Goal: Task Accomplishment & Management: Complete application form

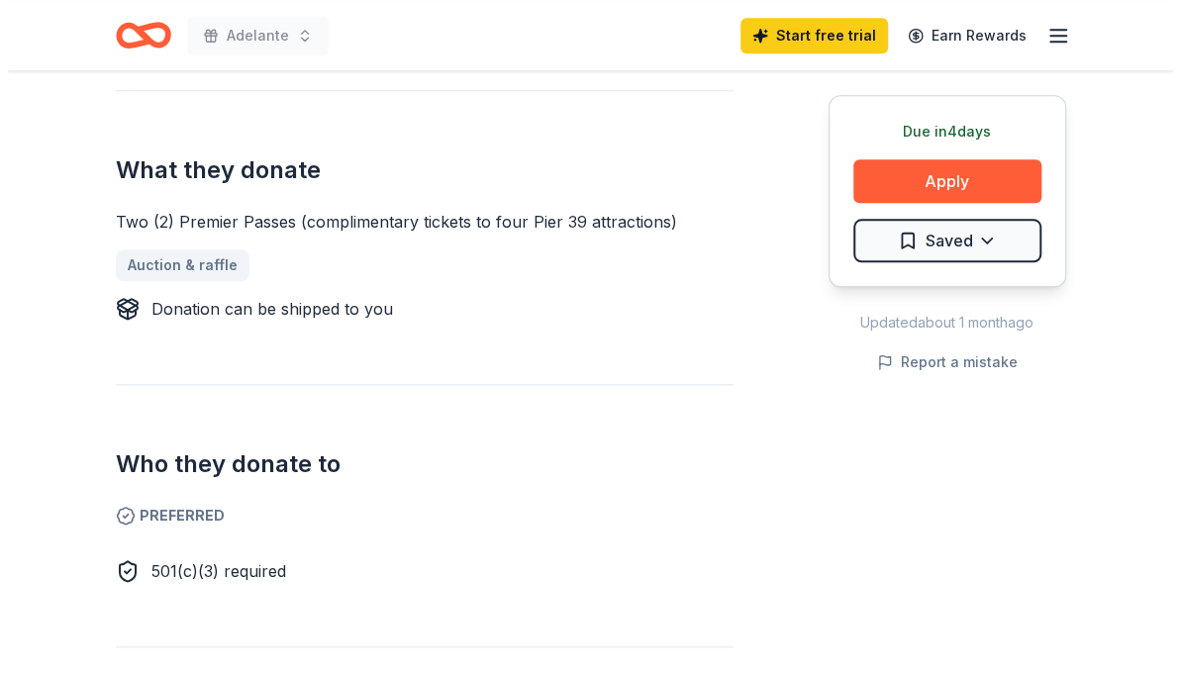
scroll to position [780, 0]
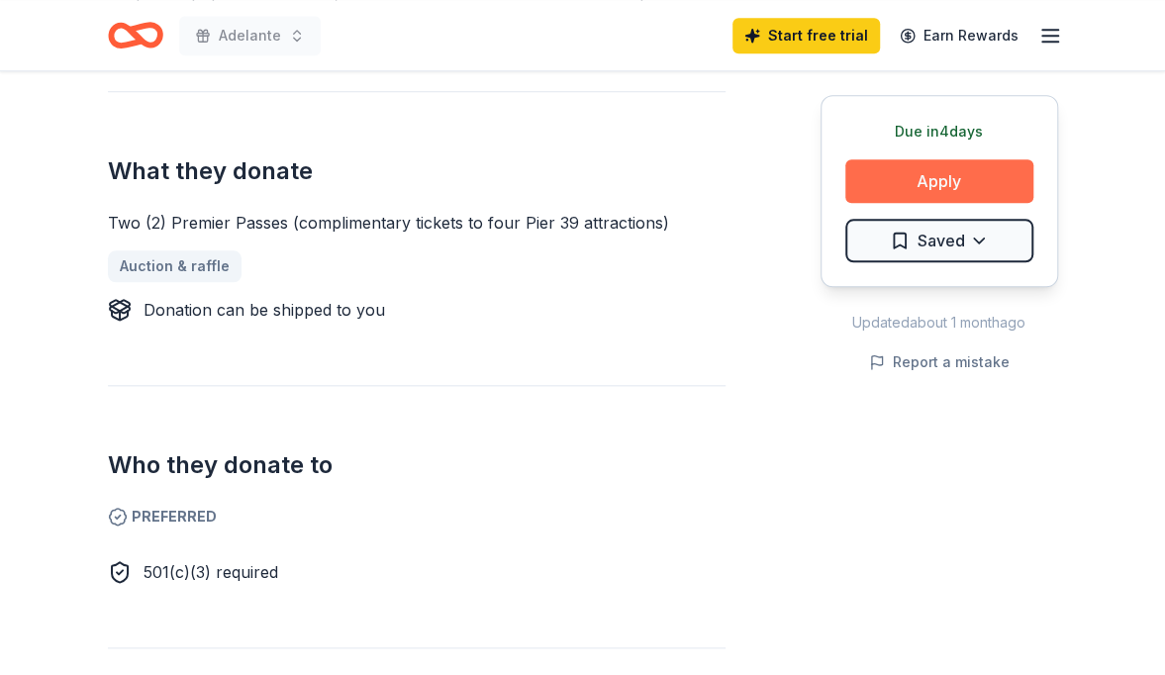
click at [952, 189] on button "Apply" at bounding box center [939, 181] width 188 height 44
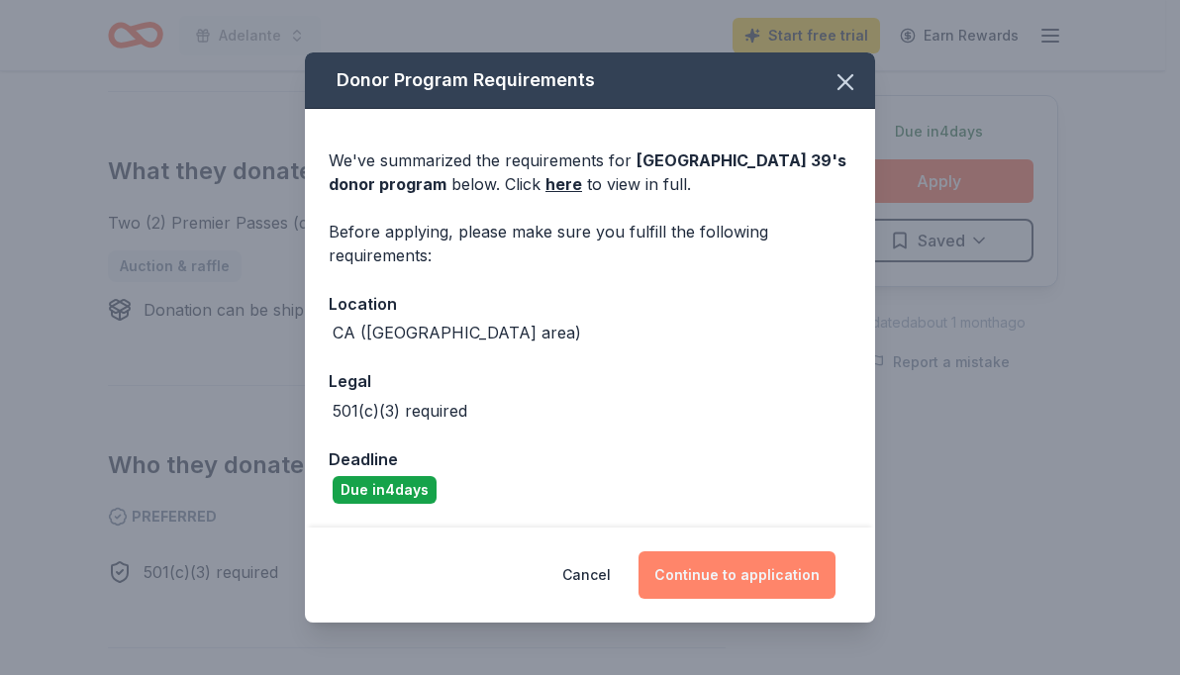
click at [725, 563] on button "Continue to application" at bounding box center [736, 575] width 197 height 48
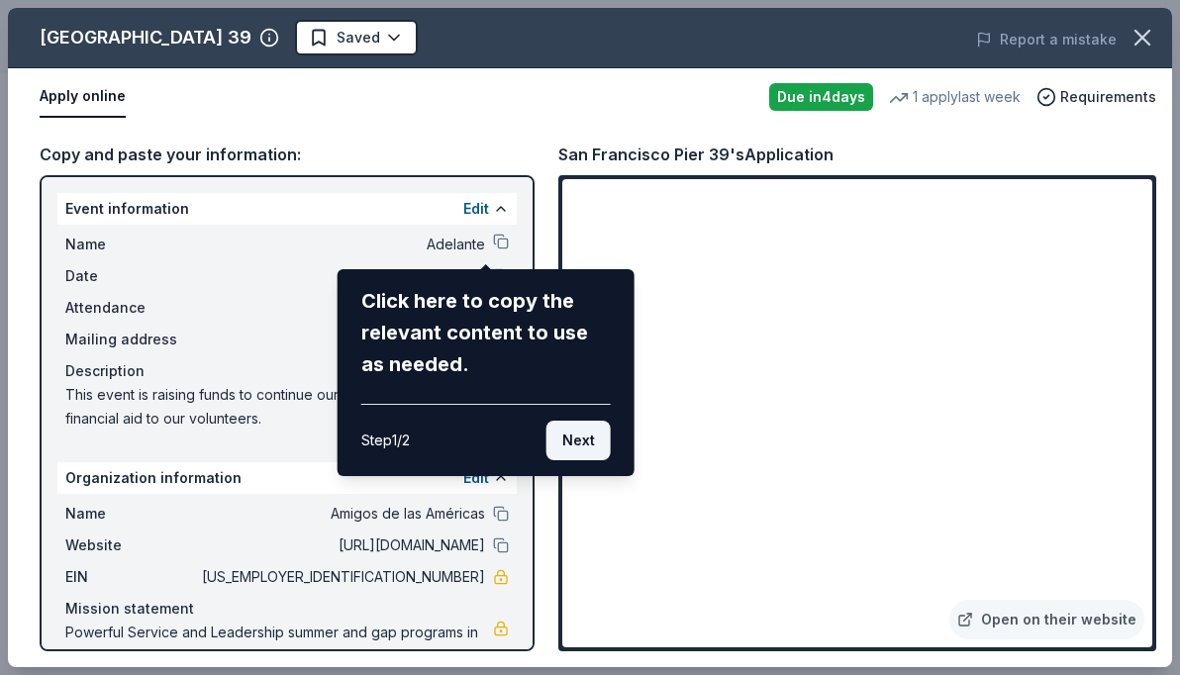
click at [1158, 312] on div "San Francisco Pier 39 Saved Report a mistake Apply online Due [DATE] 1 apply la…" at bounding box center [590, 337] width 1164 height 659
click at [580, 423] on button "Next" at bounding box center [578, 441] width 64 height 40
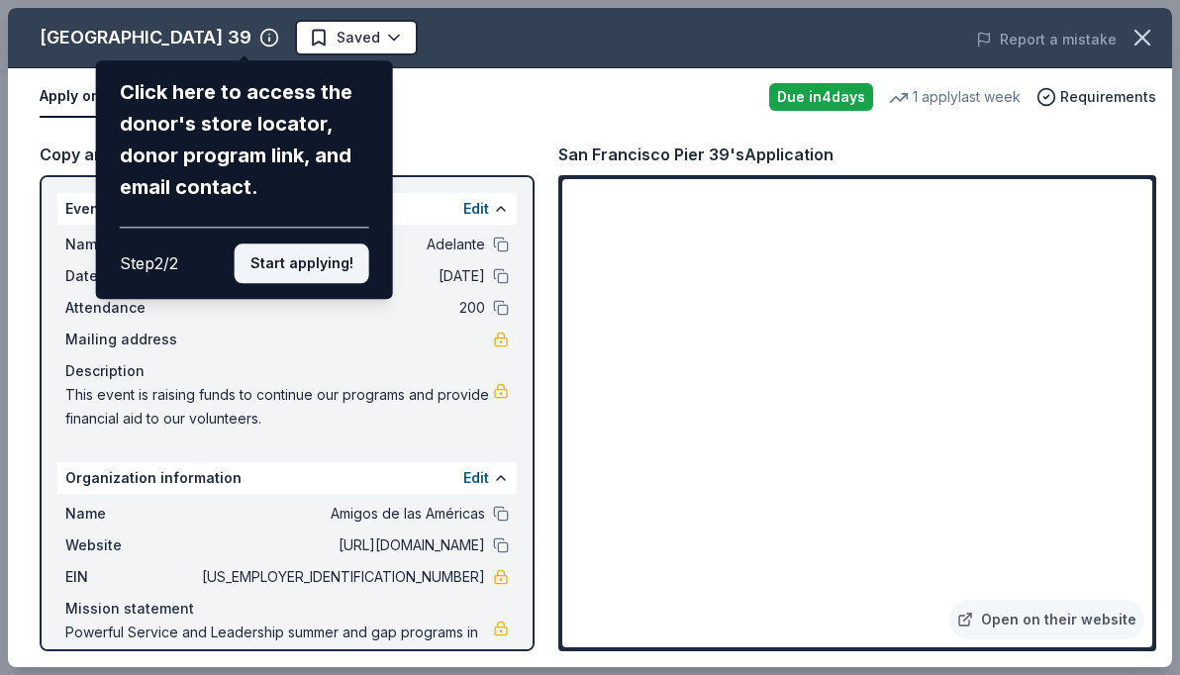
click at [330, 249] on button "Start applying!" at bounding box center [302, 264] width 135 height 40
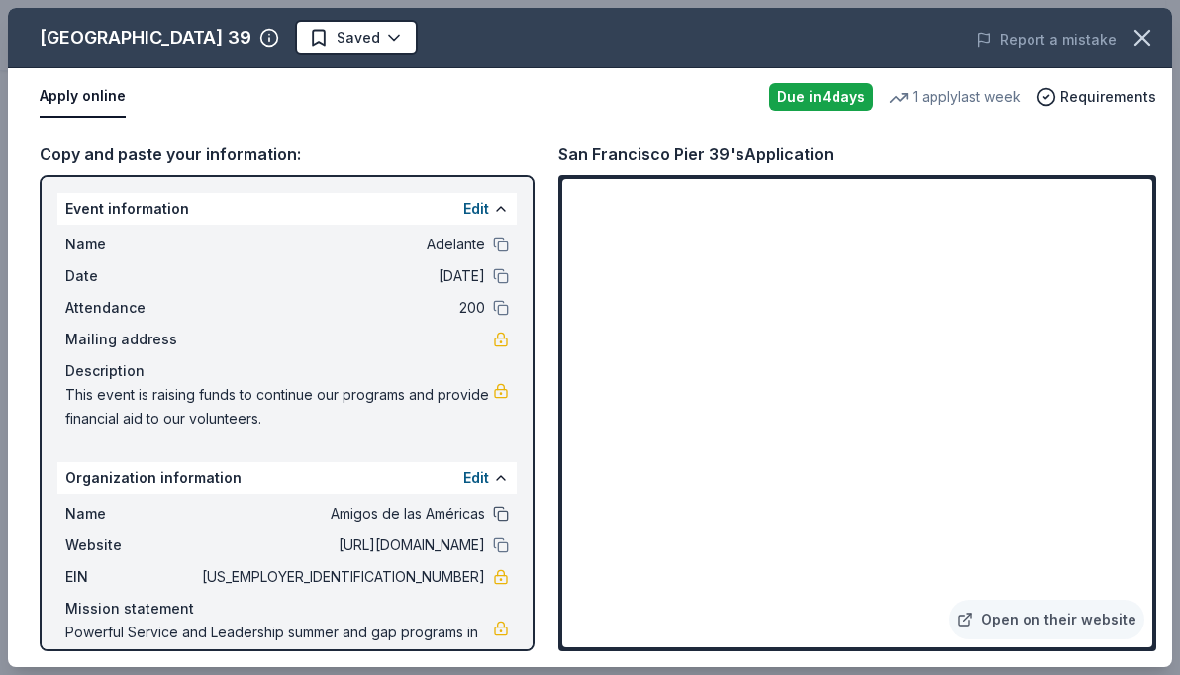
click at [493, 517] on button at bounding box center [501, 514] width 16 height 16
click at [1133, 40] on icon "button" at bounding box center [1143, 38] width 28 height 28
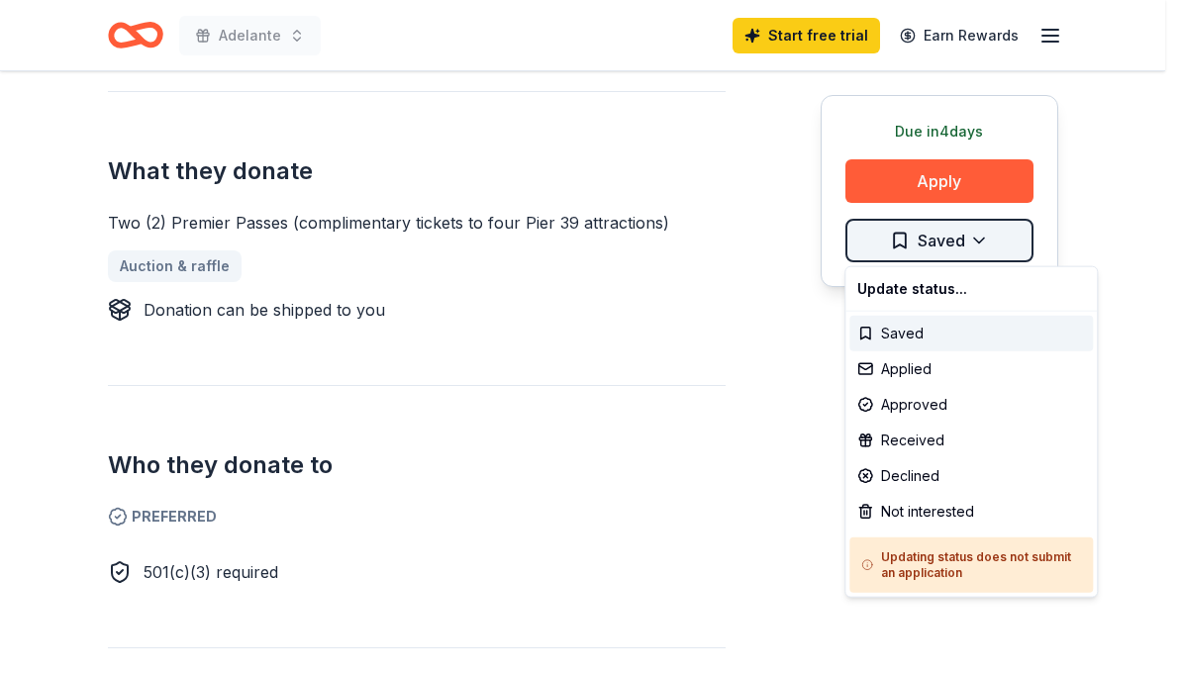
click at [938, 363] on div "Applied" at bounding box center [971, 369] width 244 height 36
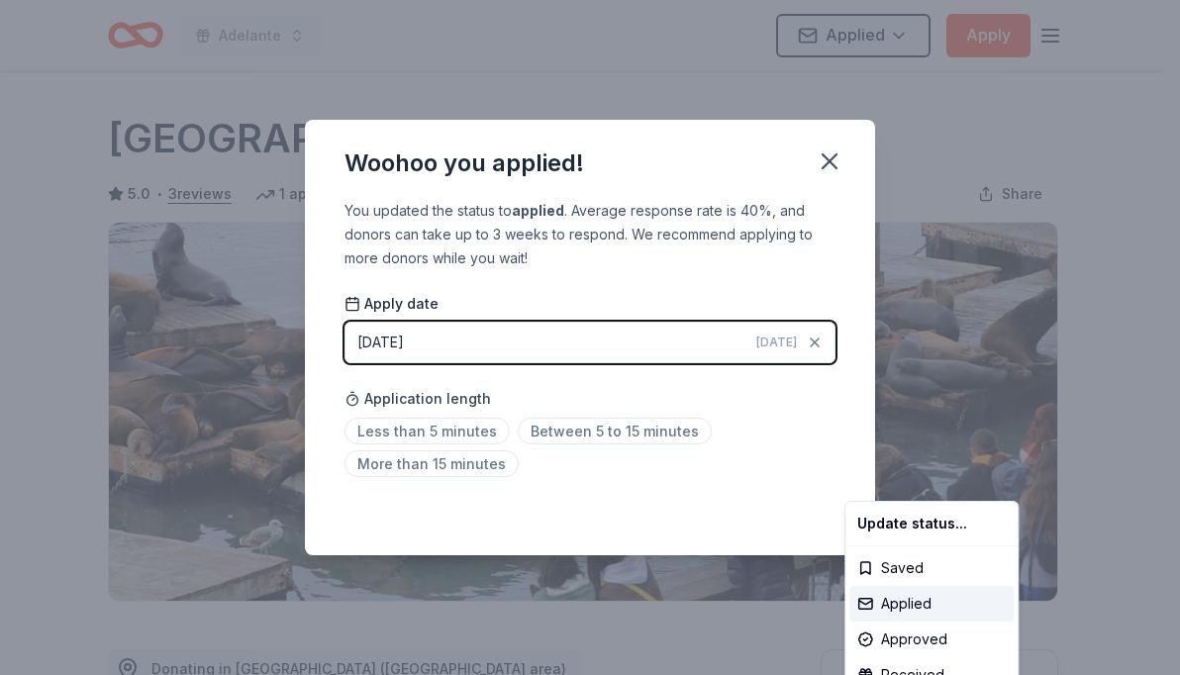
click at [574, 431] on html "Adelante Applied Apply Due [DATE] Share [GEOGRAPHIC_DATA] 39 5.0 • 3 reviews 1 …" at bounding box center [590, 337] width 1180 height 675
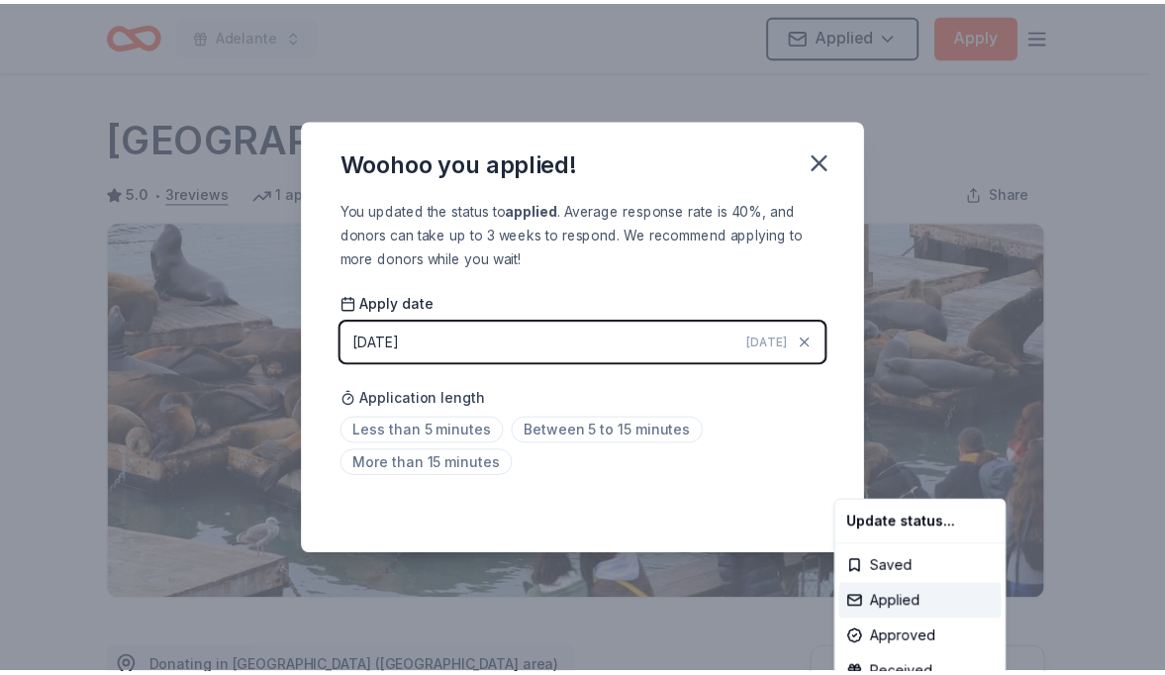
scroll to position [456, 0]
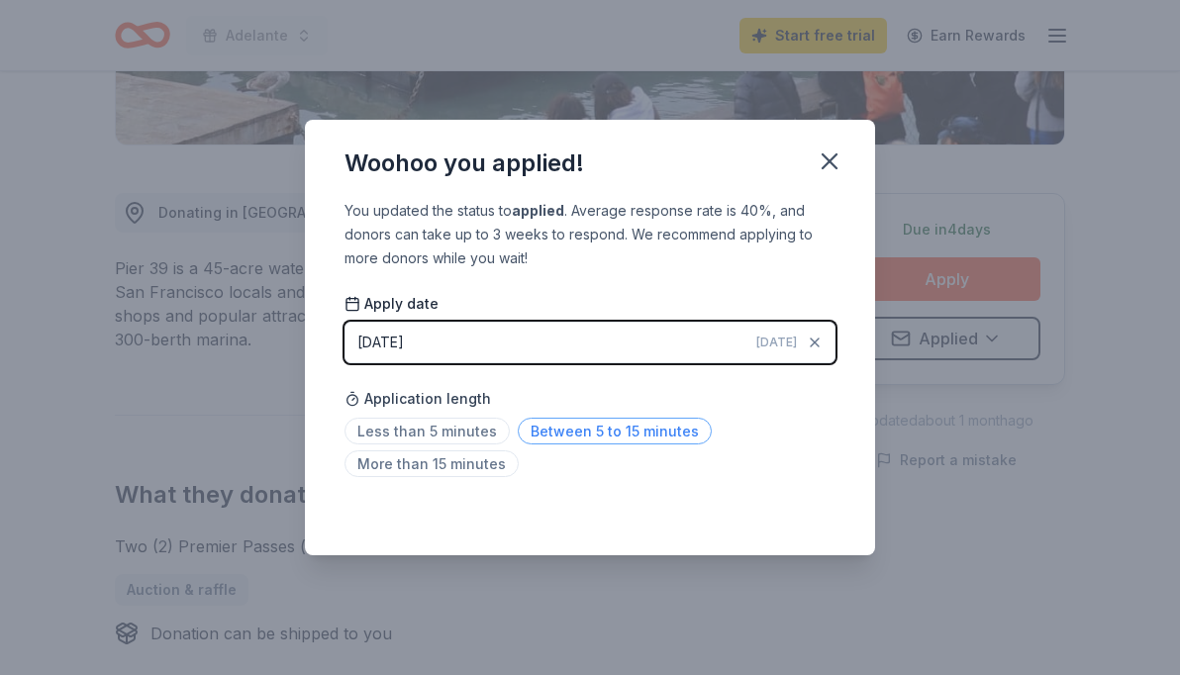
click at [643, 422] on span "Between 5 to 15 minutes" at bounding box center [615, 431] width 194 height 27
click at [833, 161] on icon "button" at bounding box center [830, 161] width 28 height 28
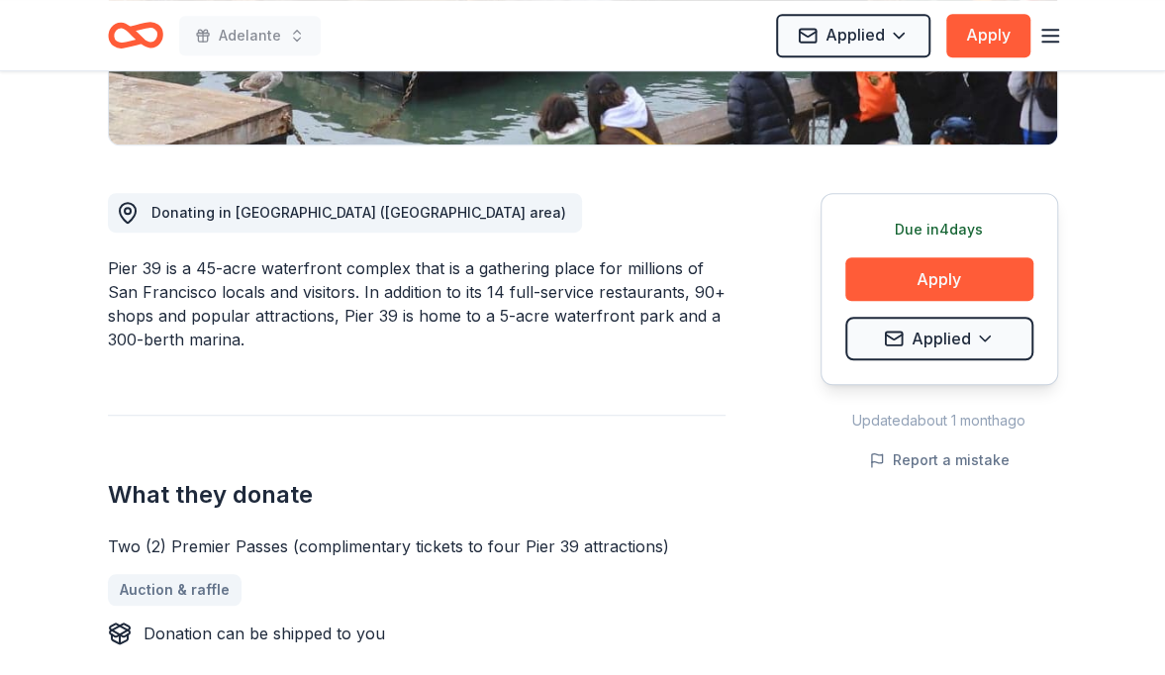
scroll to position [0, 0]
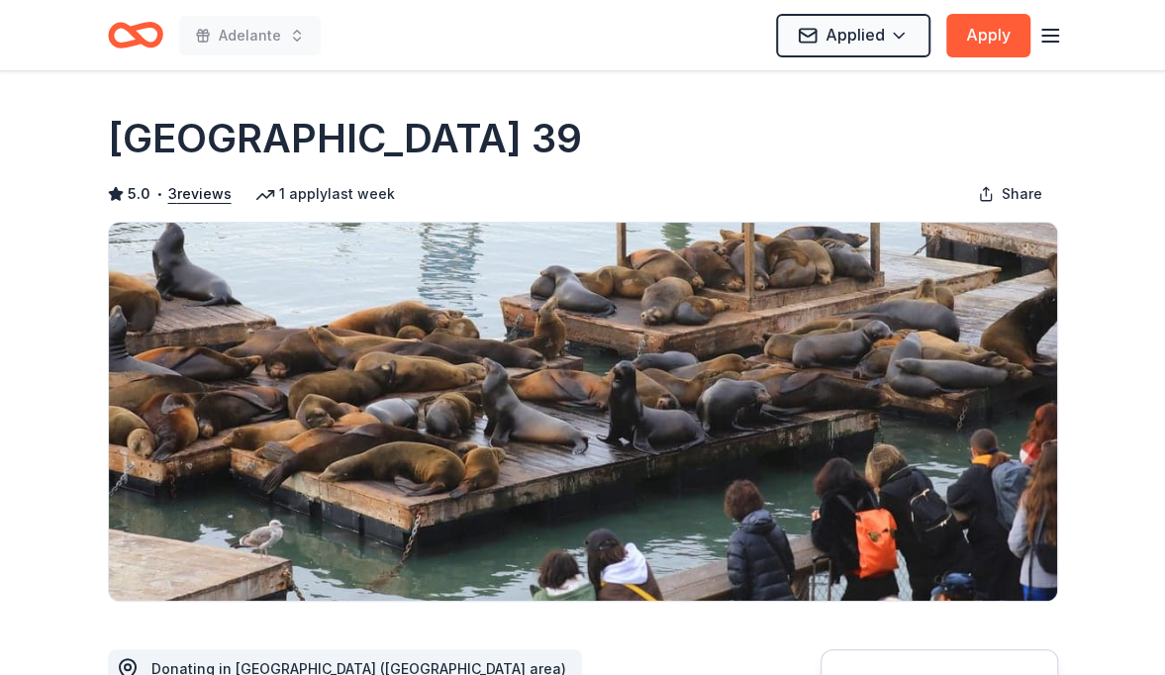
click at [148, 42] on icon "Home" at bounding box center [135, 35] width 55 height 47
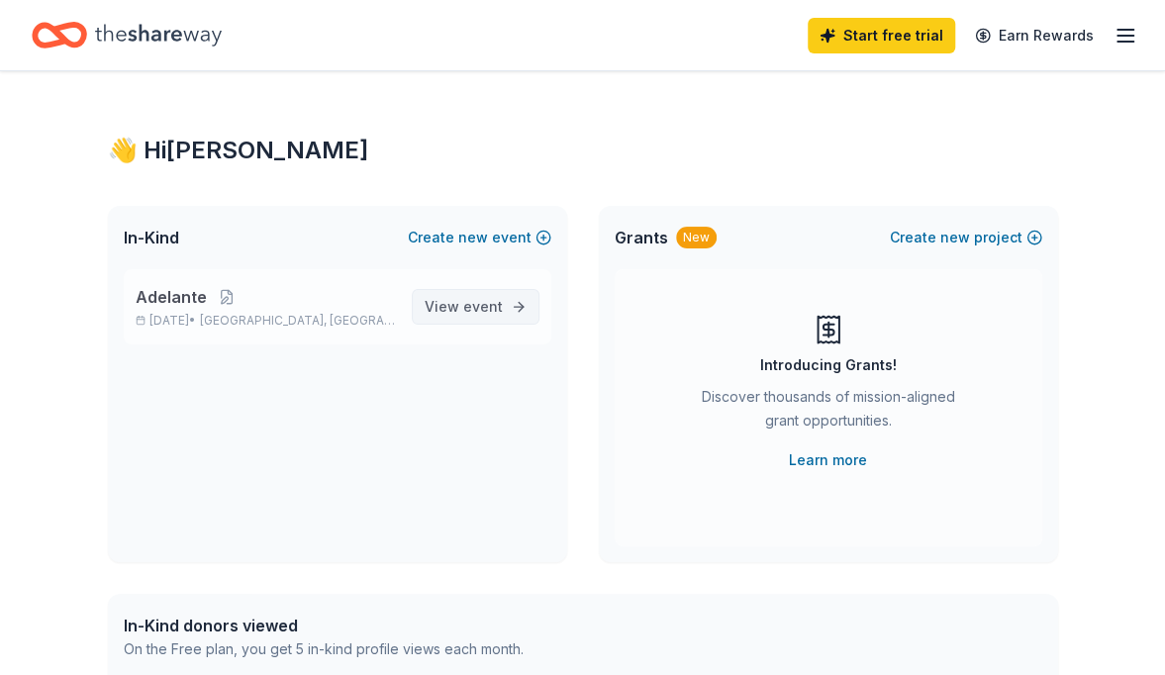
click at [432, 305] on span "View event" at bounding box center [464, 307] width 78 height 24
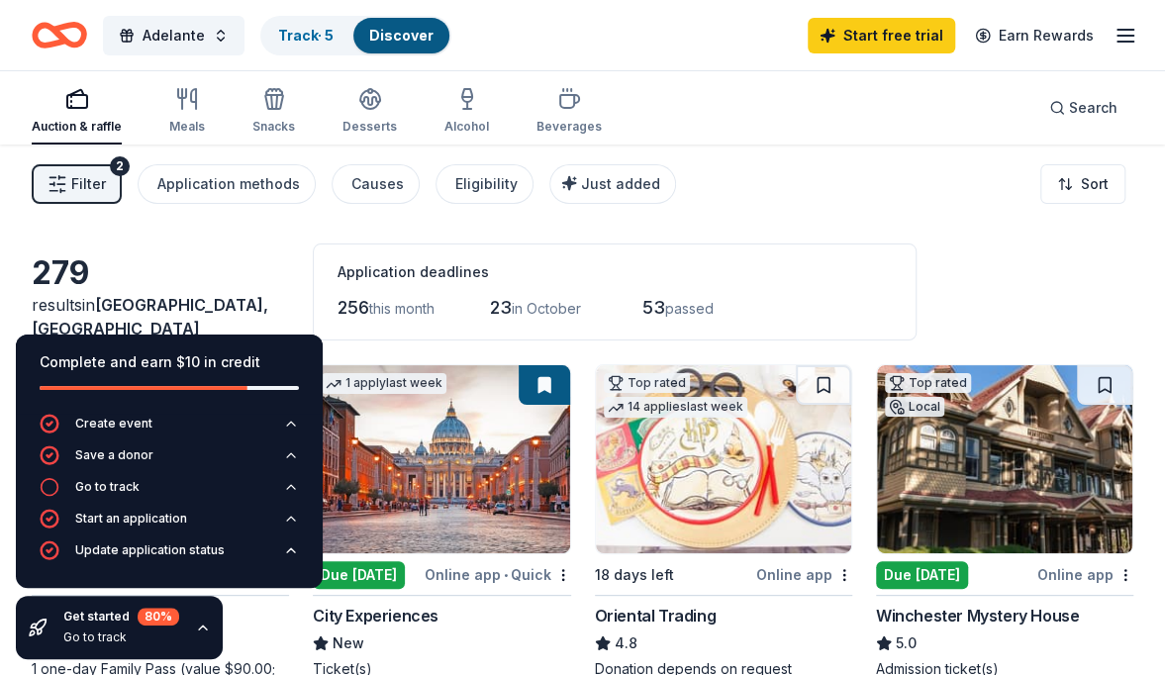
click at [267, 244] on div "279 results in [GEOGRAPHIC_DATA], [GEOGRAPHIC_DATA] Application deadlines 256 t…" at bounding box center [583, 292] width 1102 height 97
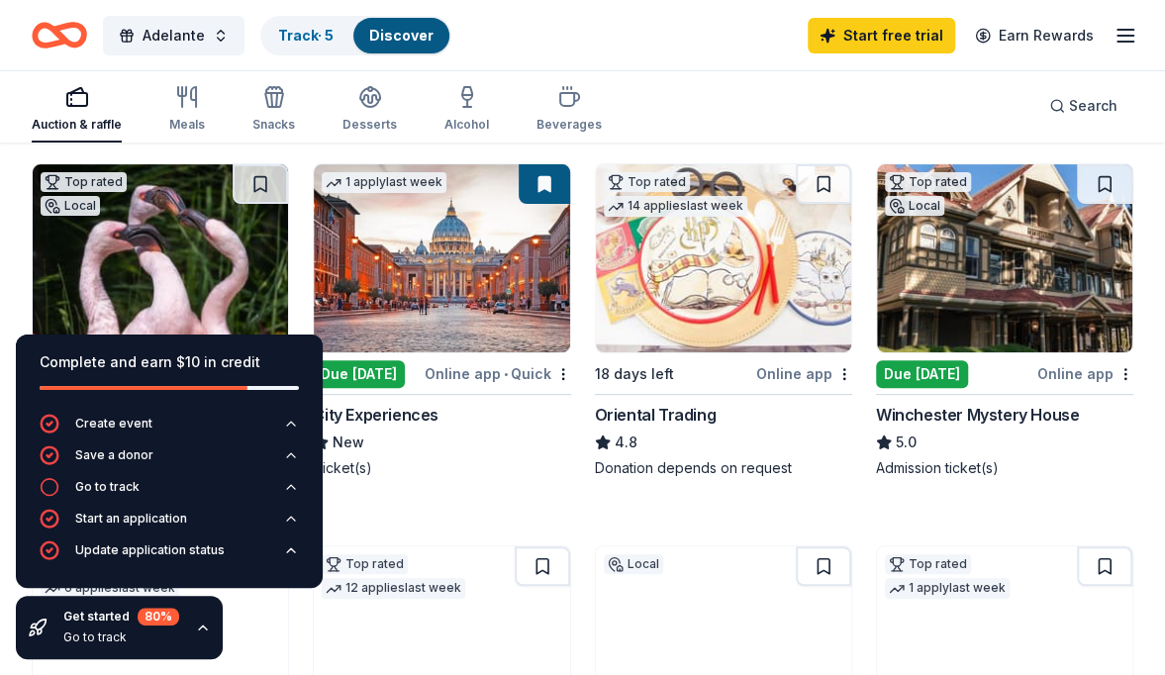
scroll to position [198, 0]
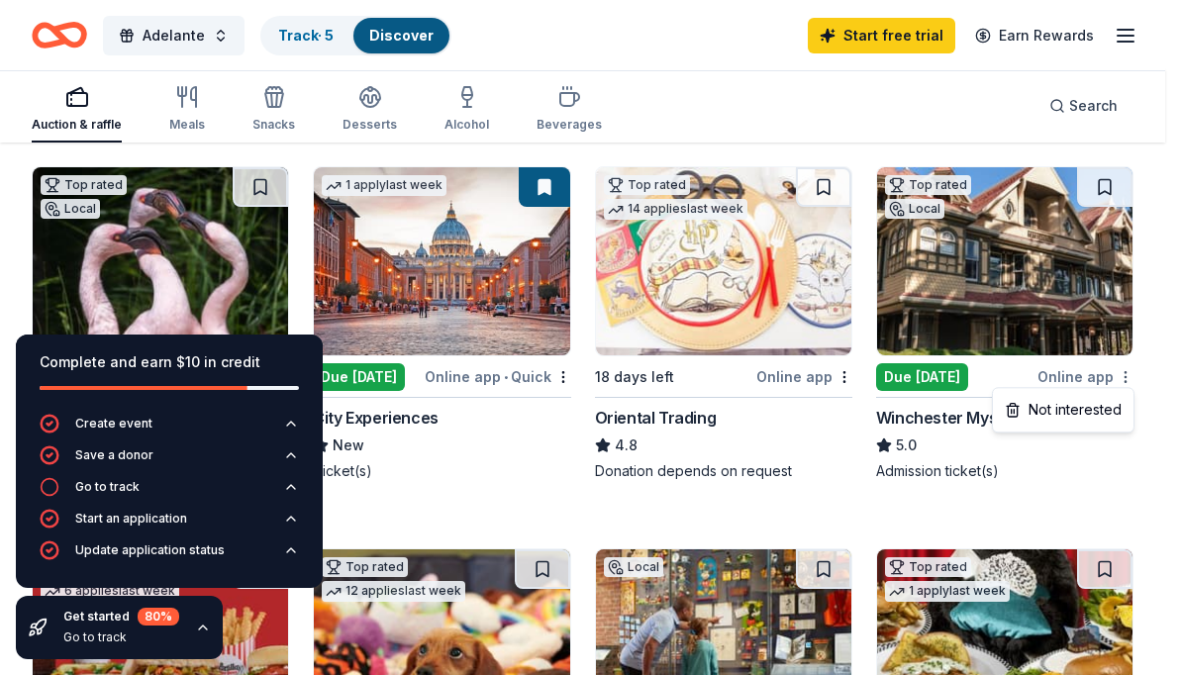
click at [1127, 382] on html "Adelante Track · 5 Discover Start free trial Earn Rewards Auction & raffle Meal…" at bounding box center [590, 139] width 1180 height 675
click at [1099, 197] on html "Adelante Track · 5 Discover Start free trial Earn Rewards Auction & raffle Meal…" at bounding box center [590, 139] width 1180 height 675
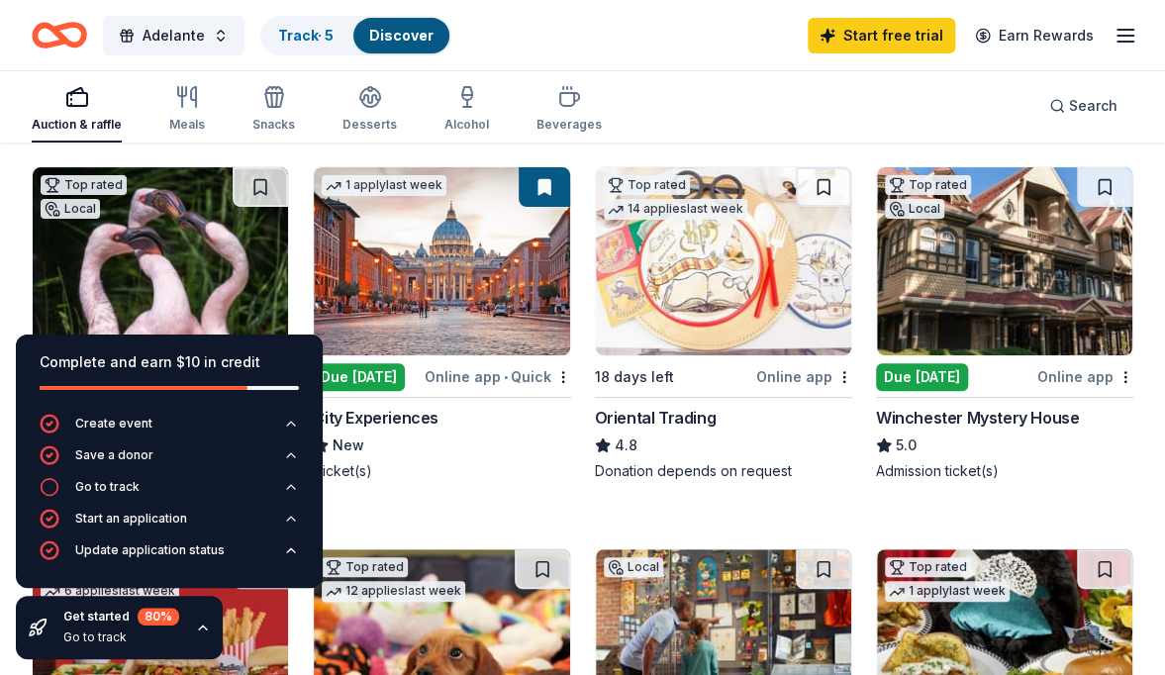
click at [199, 630] on icon "button" at bounding box center [203, 628] width 8 height 4
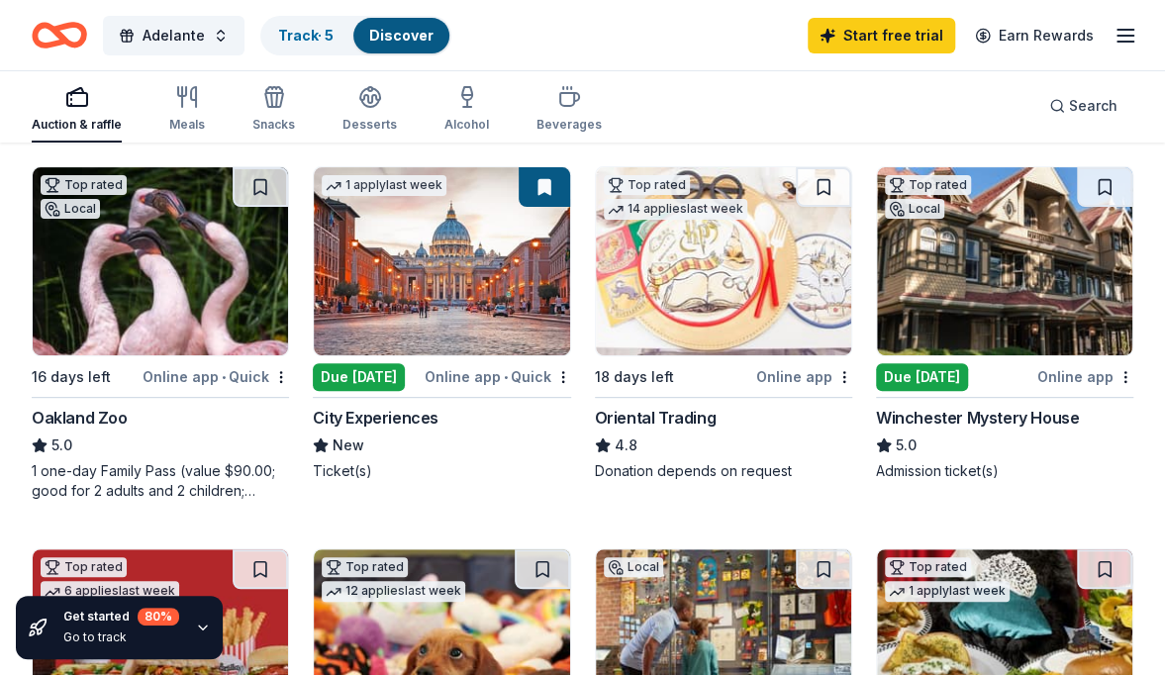
click at [120, 255] on img at bounding box center [160, 261] width 255 height 188
click at [252, 183] on button at bounding box center [260, 187] width 55 height 40
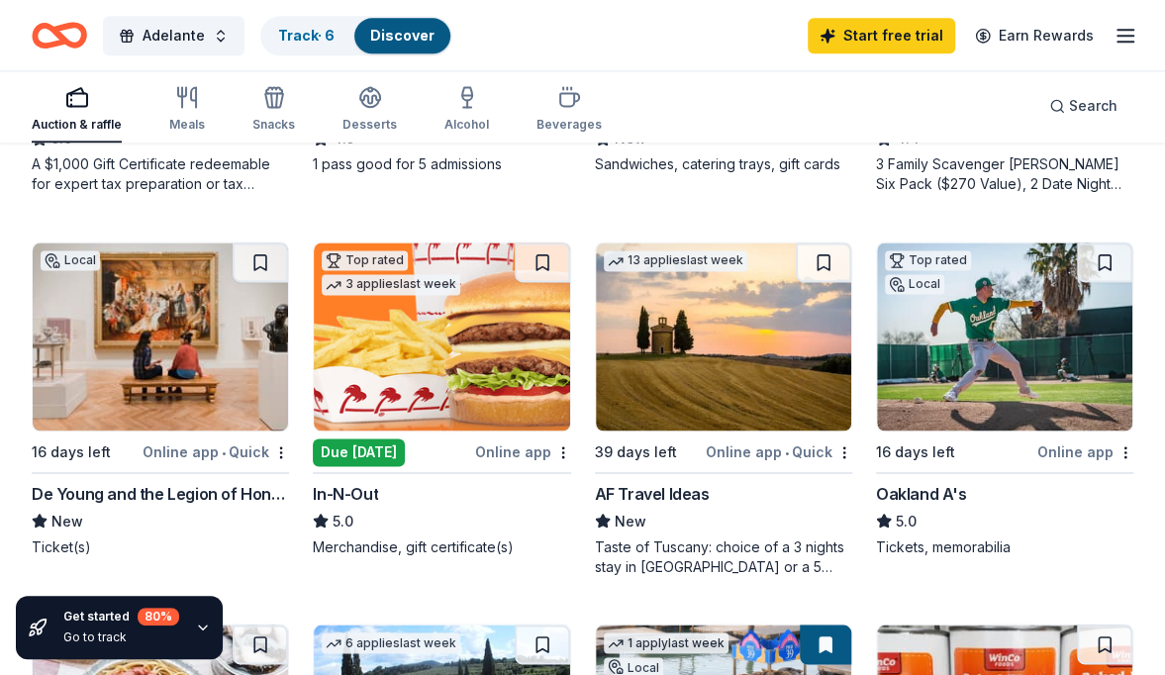
scroll to position [1301, 0]
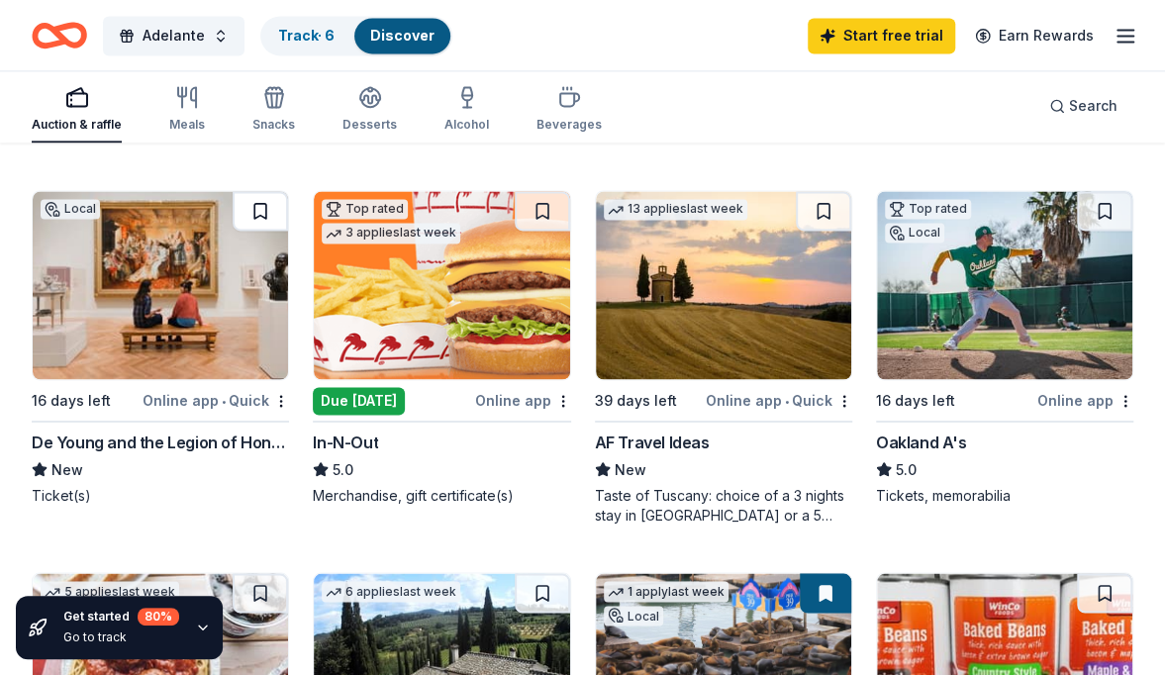
click at [251, 212] on button at bounding box center [260, 211] width 55 height 40
click at [828, 203] on button at bounding box center [823, 211] width 55 height 40
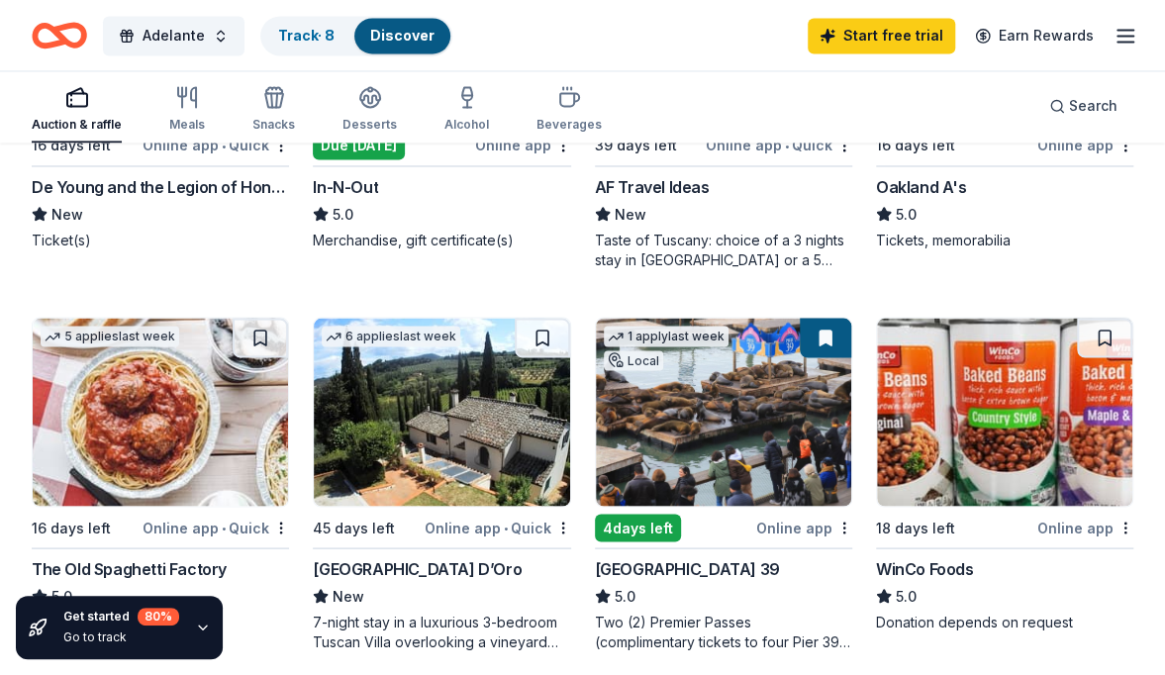
scroll to position [1635, 0]
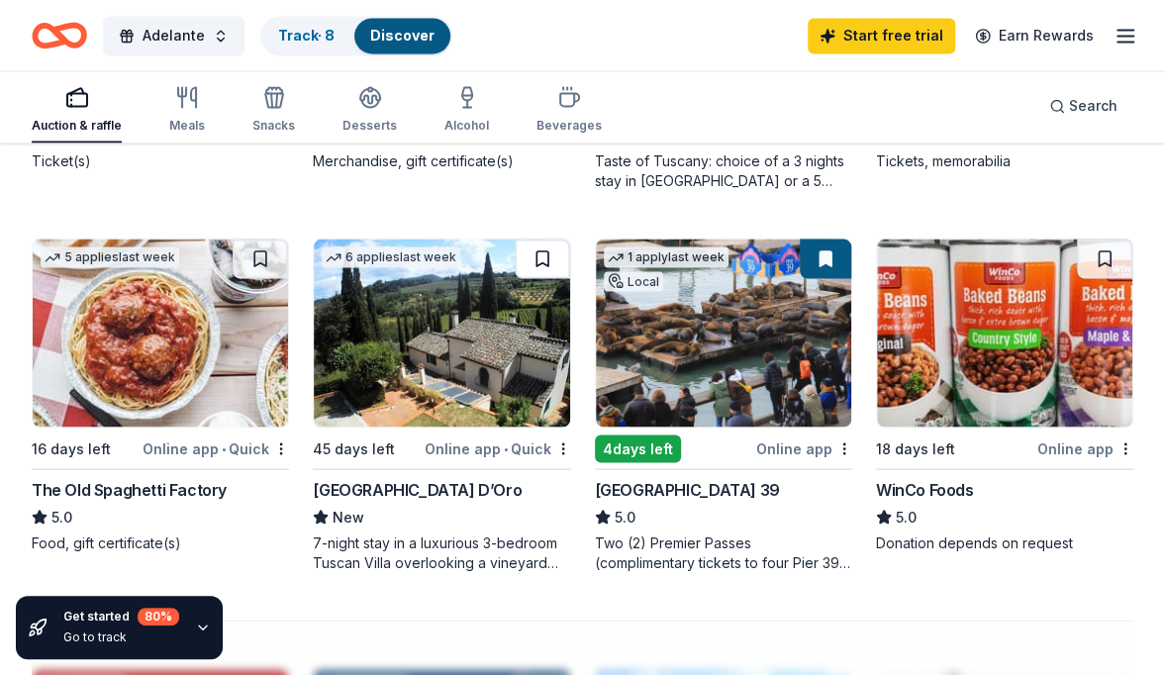
click at [537, 253] on button at bounding box center [542, 259] width 55 height 40
click at [317, 43] on link "Track · 9" at bounding box center [306, 35] width 56 height 17
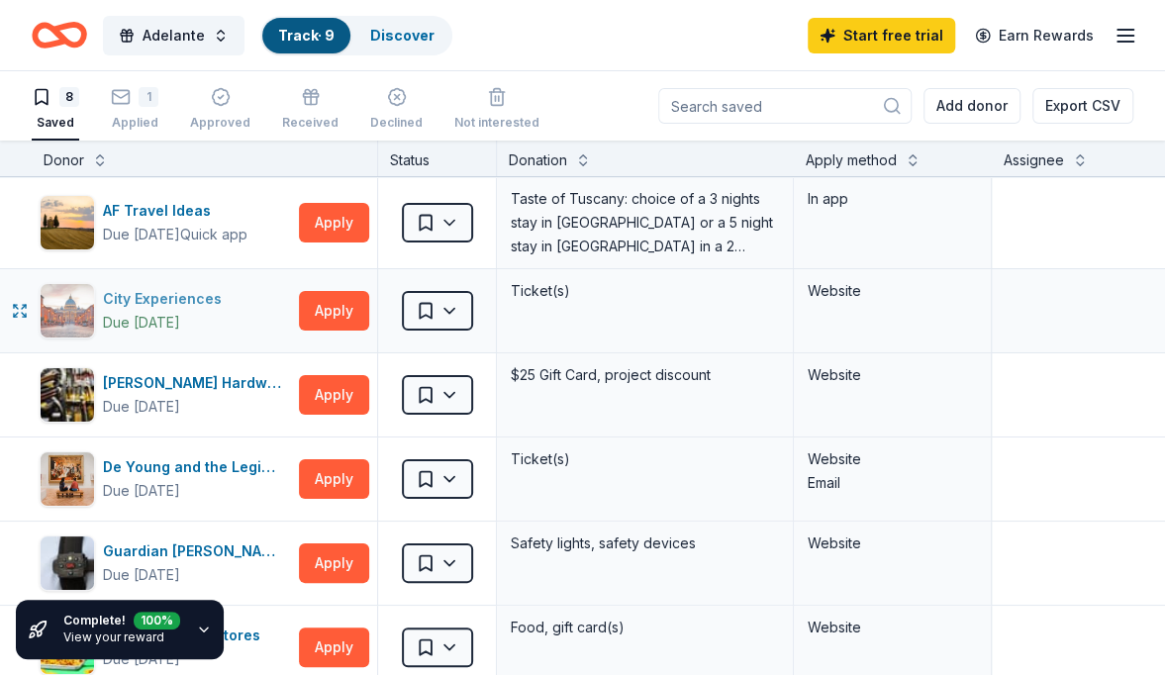
click at [204, 308] on div "City Experiences" at bounding box center [166, 299] width 127 height 24
